Goal: Register for event/course

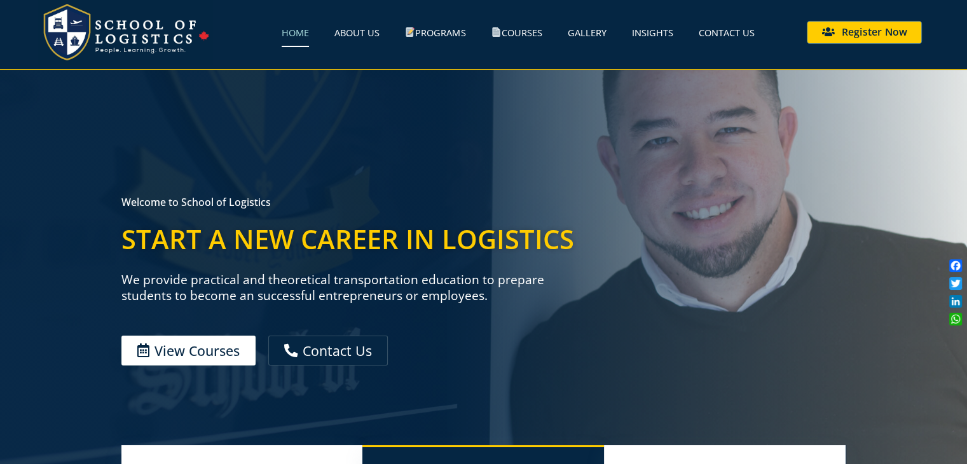
click at [869, 34] on span "Register Now" at bounding box center [874, 32] width 65 height 10
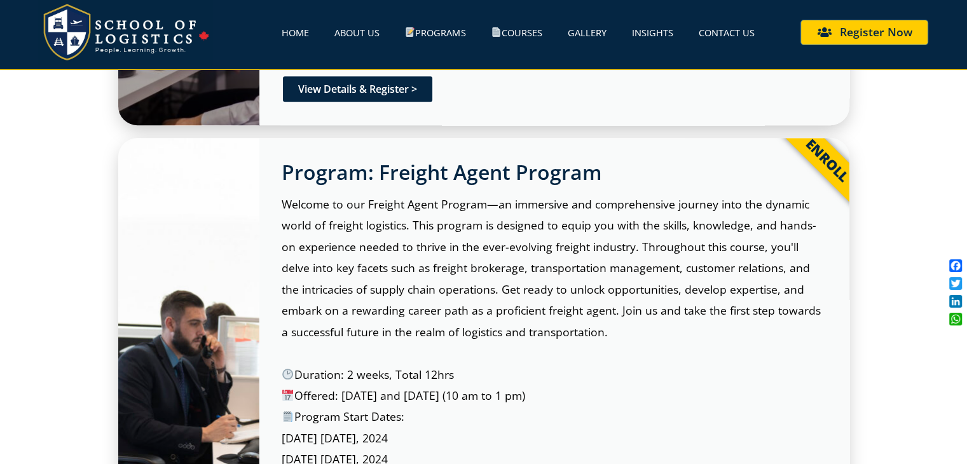
scroll to position [445, 0]
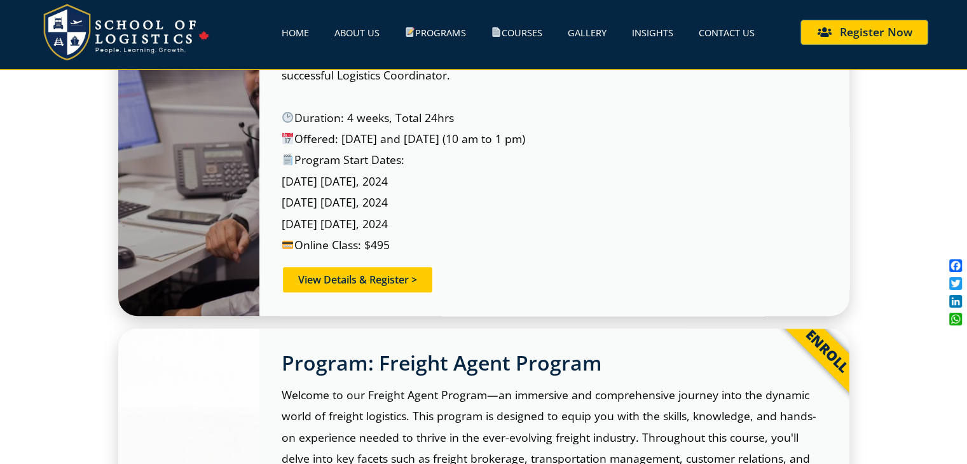
click at [400, 272] on link "View Details & Register >" at bounding box center [358, 280] width 152 height 28
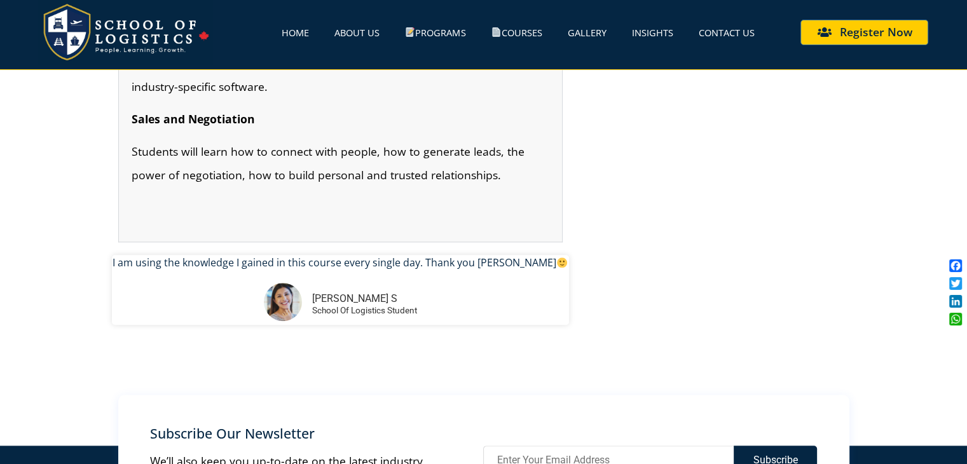
scroll to position [1208, 0]
click at [826, 35] on icon at bounding box center [828, 32] width 13 height 10
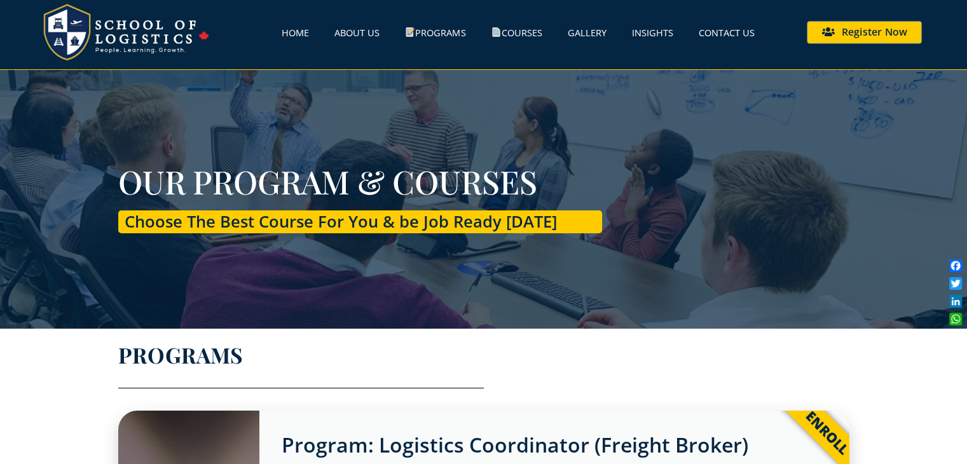
click at [847, 39] on link "Register Now" at bounding box center [864, 32] width 115 height 23
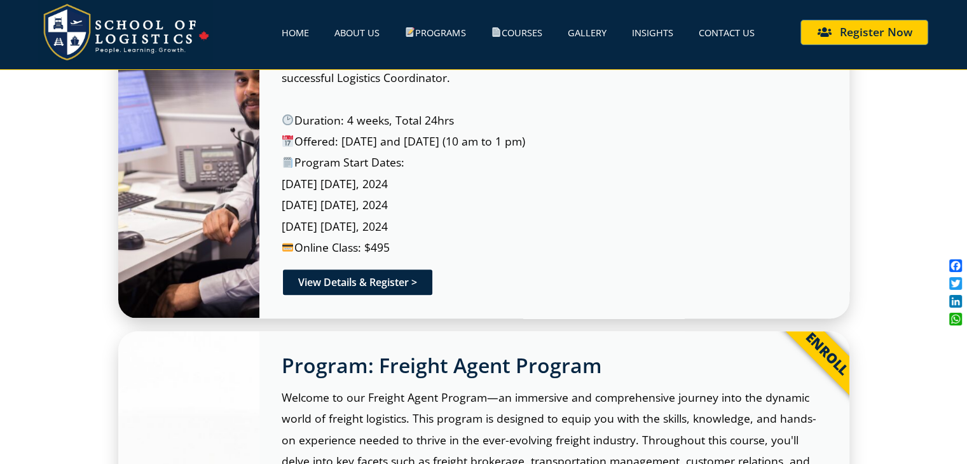
scroll to position [445, 0]
